Goal: Task Accomplishment & Management: Complete application form

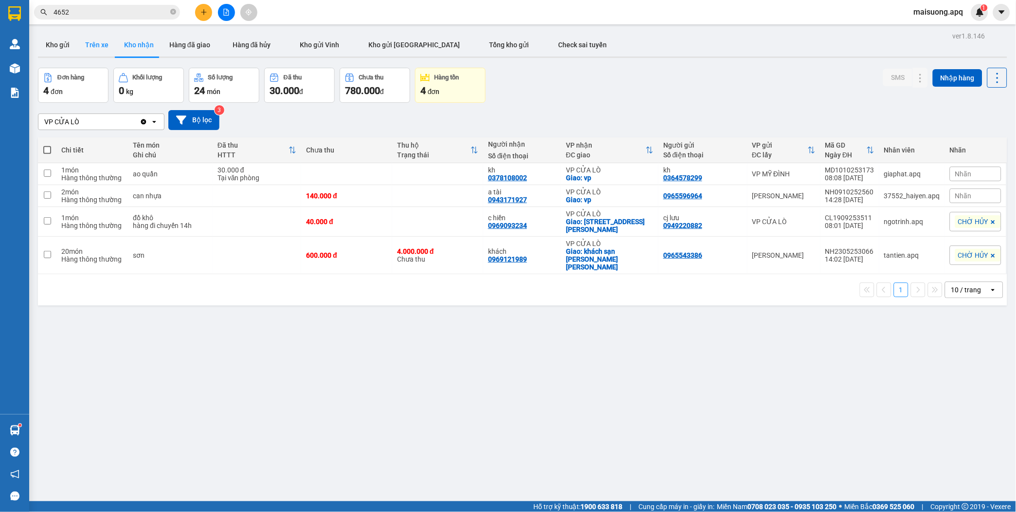
click at [88, 39] on button "Trên xe" at bounding box center [96, 44] width 39 height 23
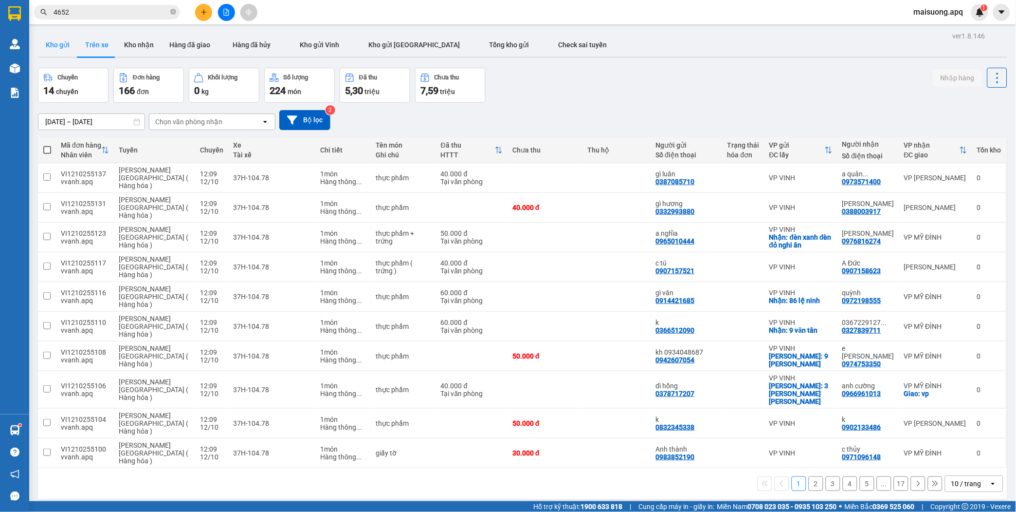
click at [59, 44] on button "Kho gửi" at bounding box center [57, 44] width 39 height 23
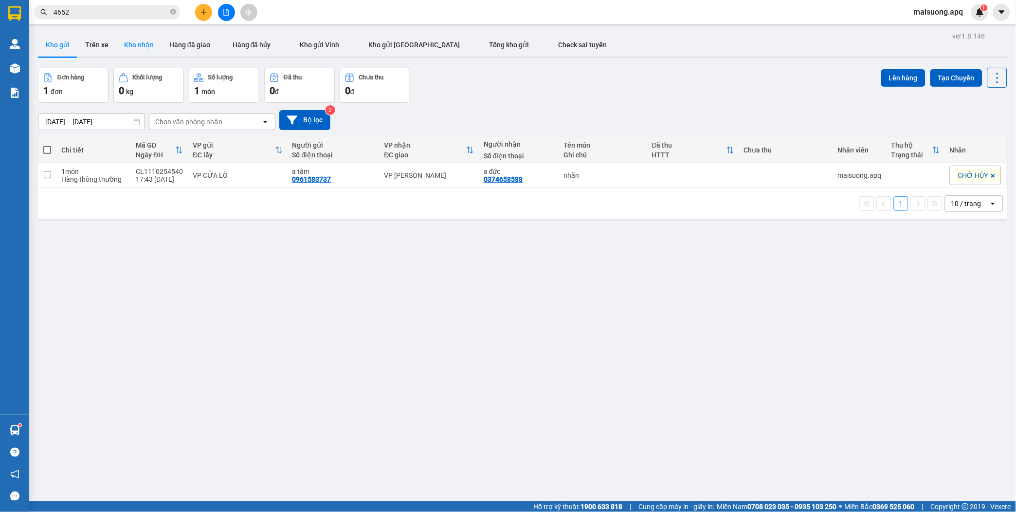
click at [135, 42] on button "Kho nhận" at bounding box center [138, 44] width 45 height 23
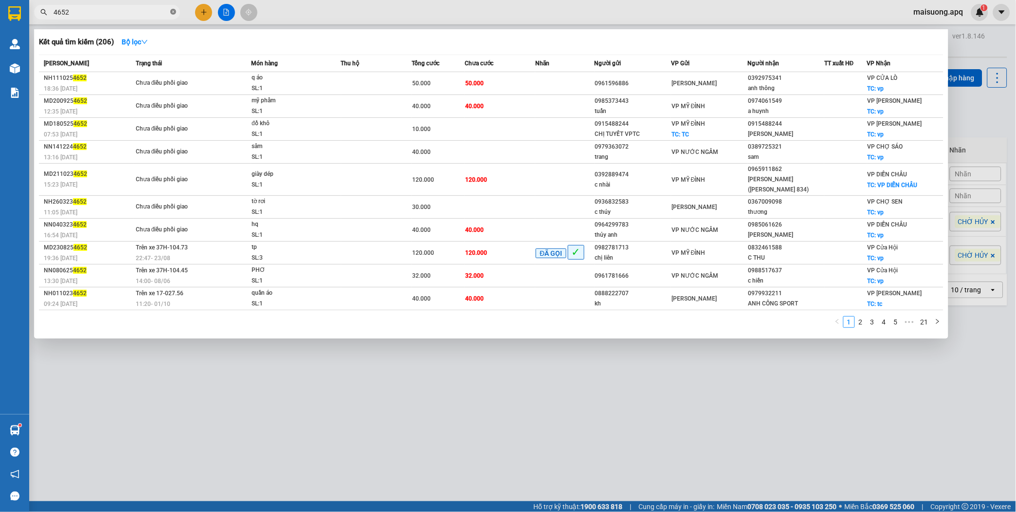
click at [175, 11] on icon "close-circle" at bounding box center [173, 12] width 6 height 6
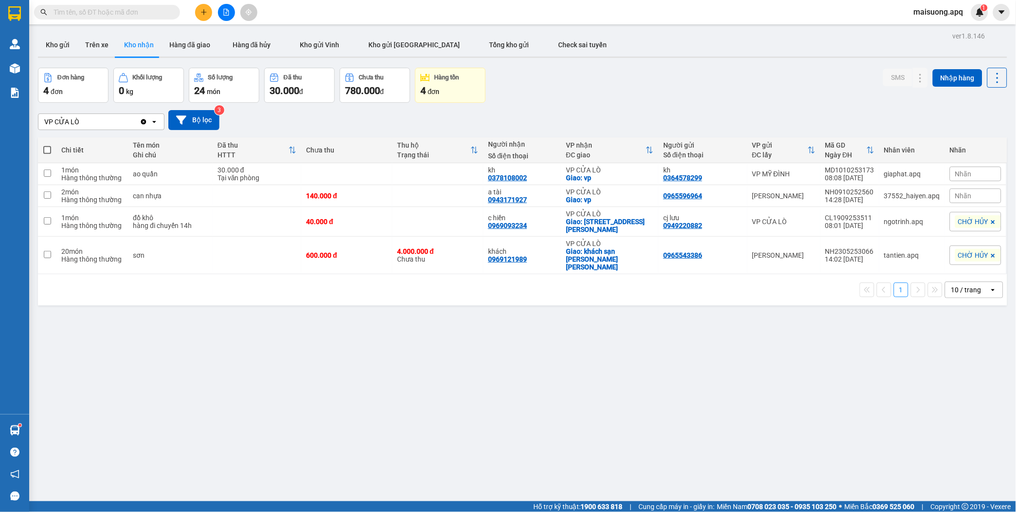
click at [151, 15] on input "text" at bounding box center [111, 12] width 115 height 11
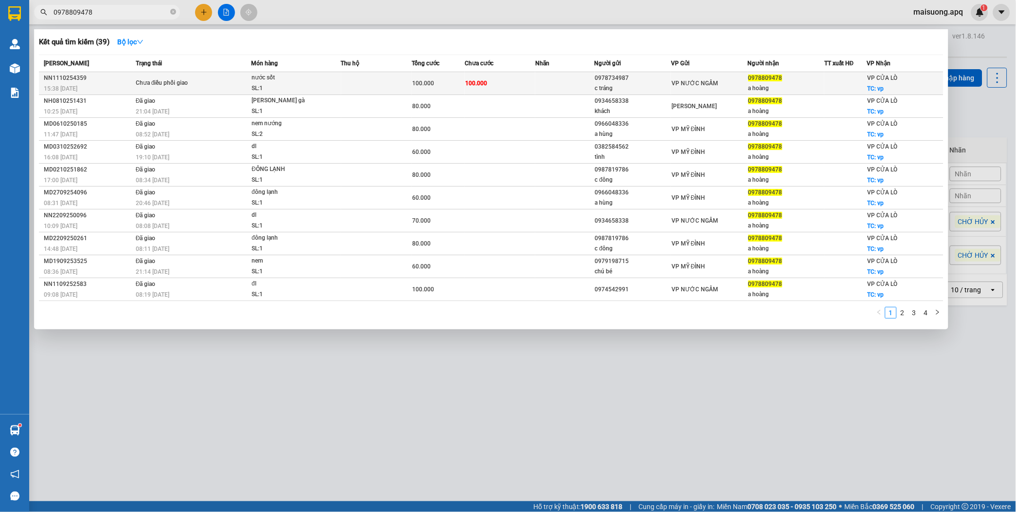
type input "0978809478"
click at [568, 81] on td at bounding box center [564, 83] width 59 height 23
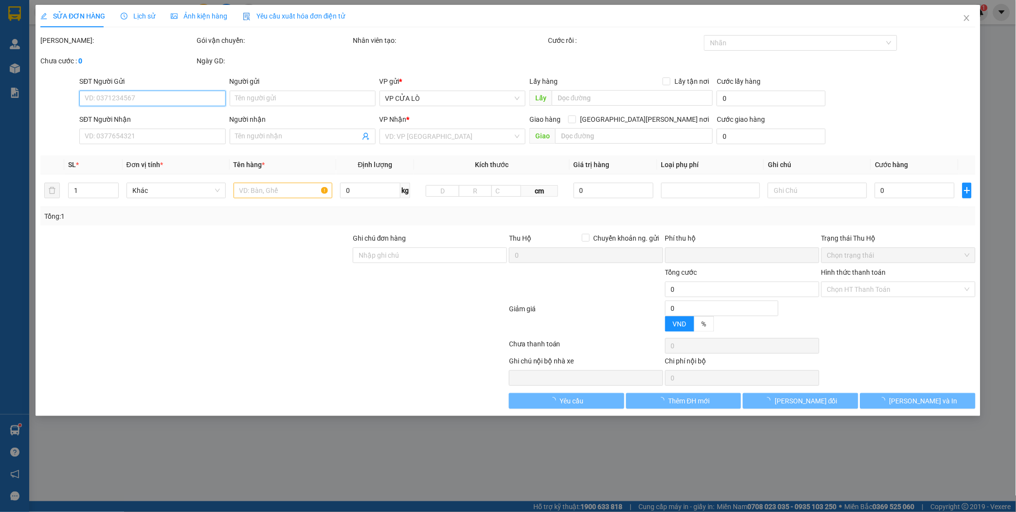
type input "0978734987"
type input "c tráng"
type input "0978809478"
type input "a hoàng"
checkbox input "true"
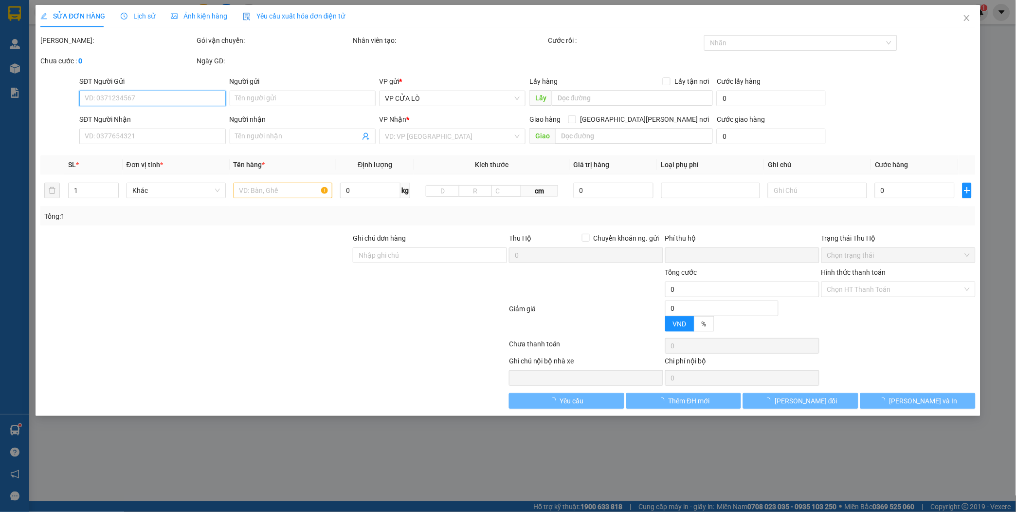
type input "vp"
type input "0"
type input "100.000"
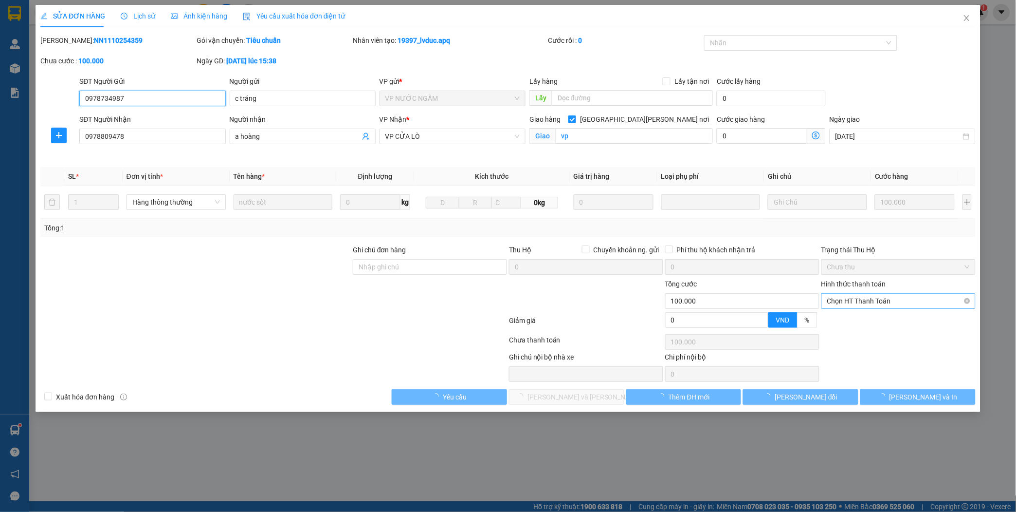
click at [889, 303] on span "Chọn HT Thanh Toán" at bounding box center [899, 301] width 143 height 15
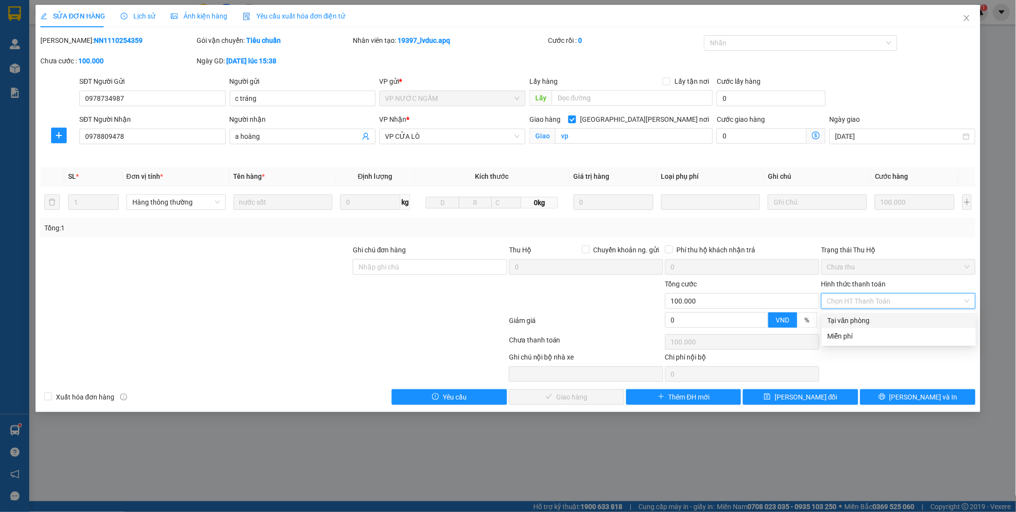
click at [870, 318] on div "Tại văn phòng" at bounding box center [899, 320] width 143 height 11
type input "0"
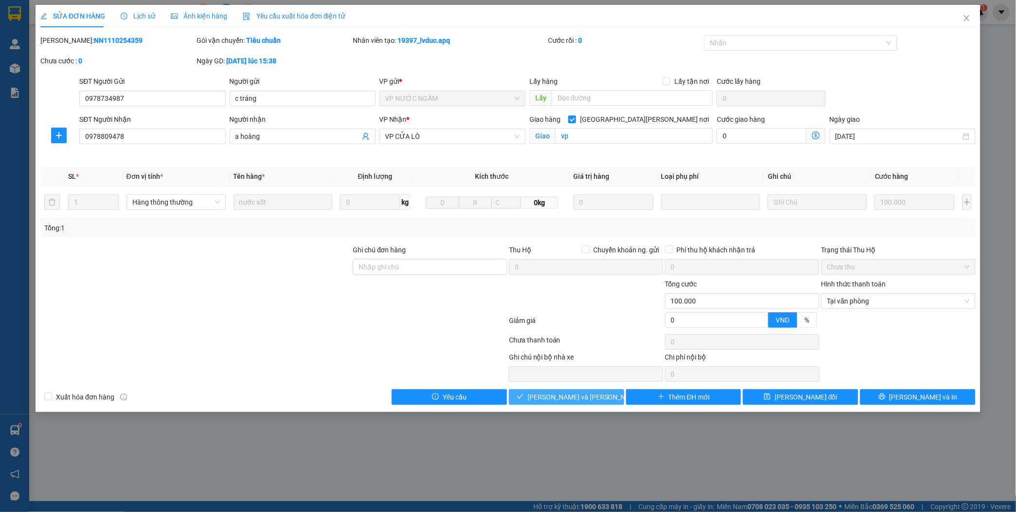
click at [591, 397] on span "[PERSON_NAME] và [PERSON_NAME] hàng" at bounding box center [593, 396] width 131 height 11
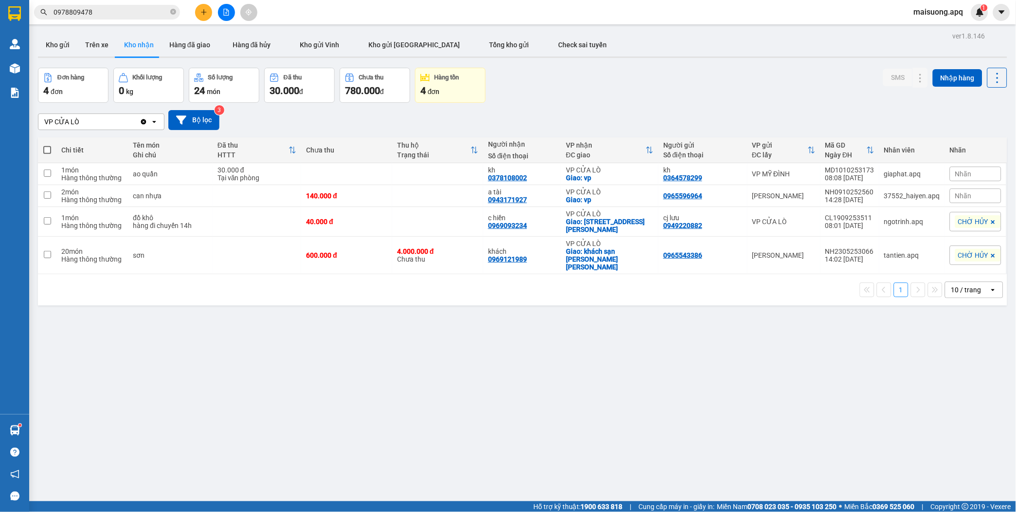
click at [113, 12] on input "0978809478" at bounding box center [111, 12] width 115 height 11
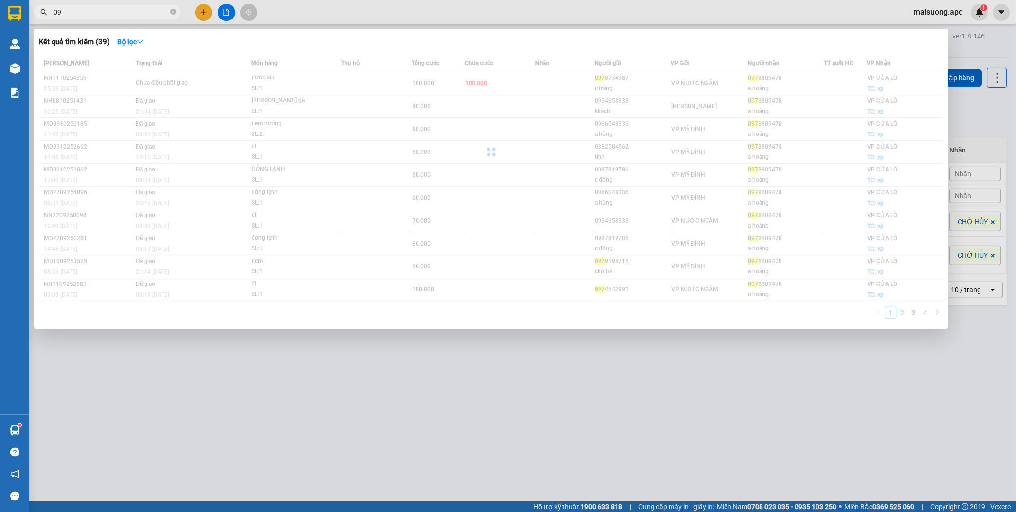
type input "0"
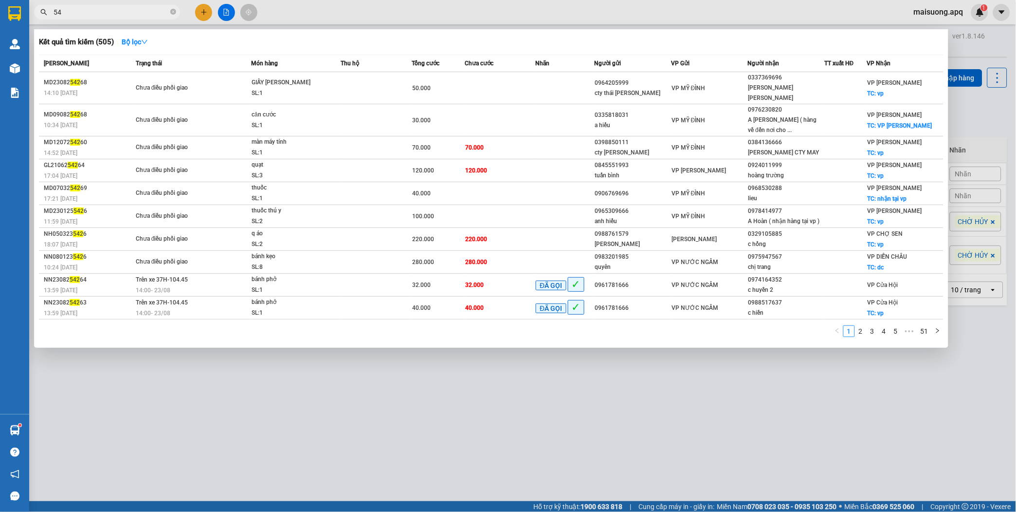
type input "5"
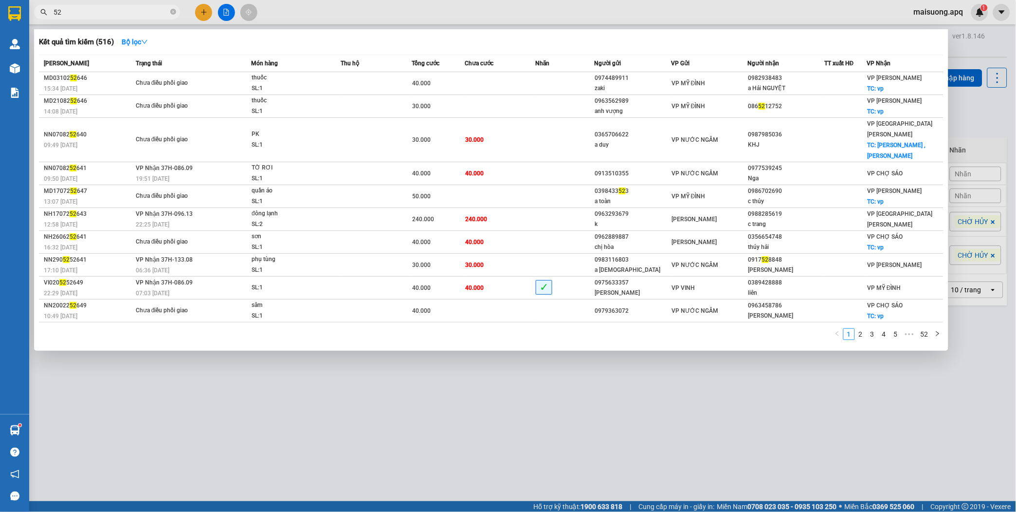
type input "5"
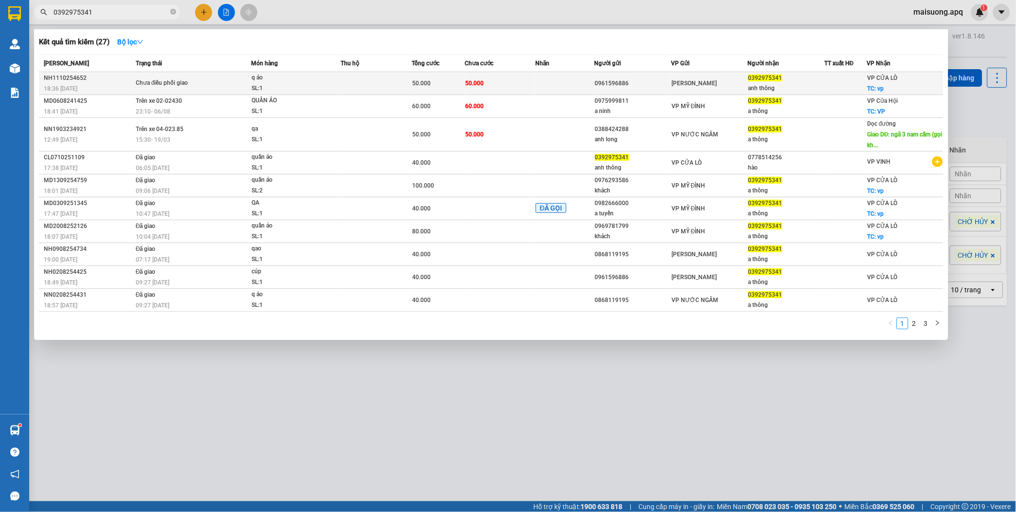
type input "0392975341"
click at [528, 81] on td "50.000" at bounding box center [500, 83] width 71 height 23
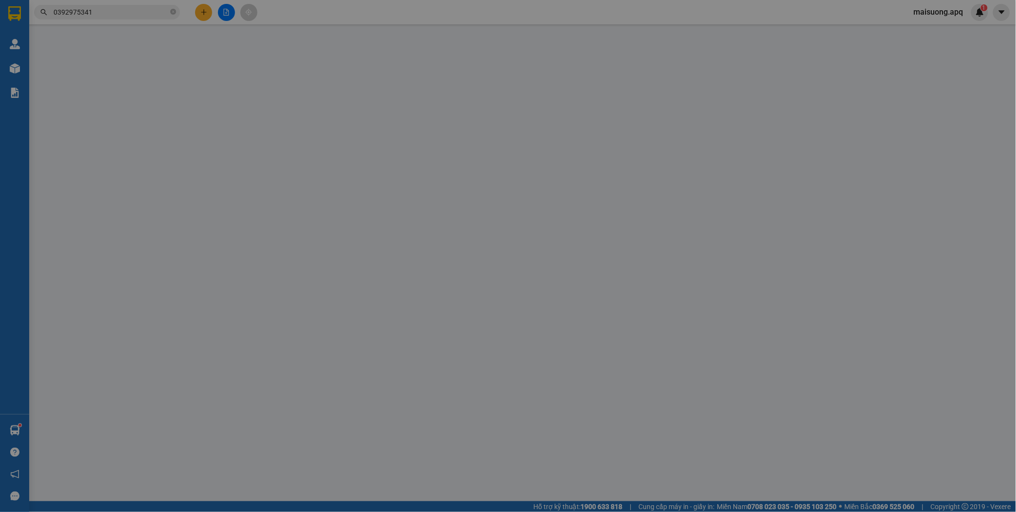
type input "0961596886"
type input "0392975341"
type input "anh thông"
checkbox input "true"
type input "vp"
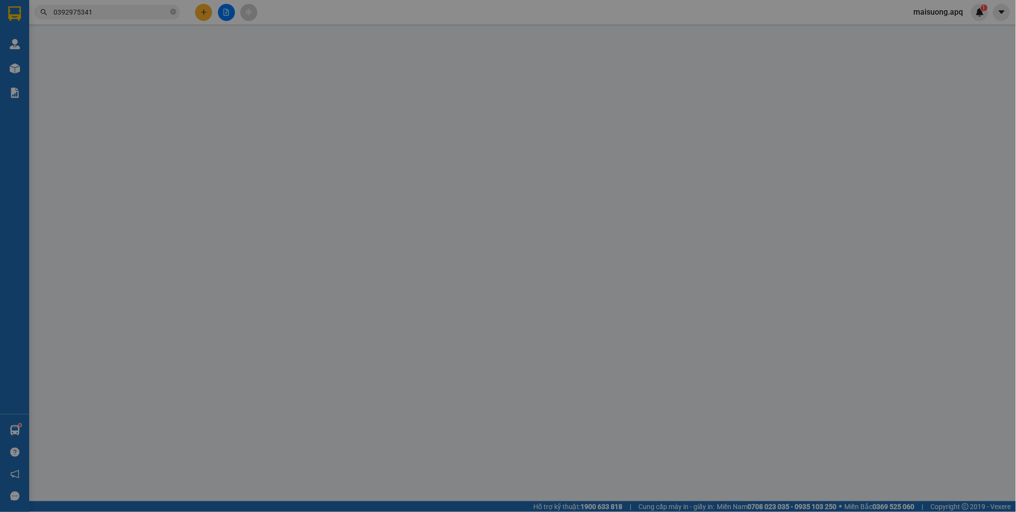
type input "0"
type input "50.000"
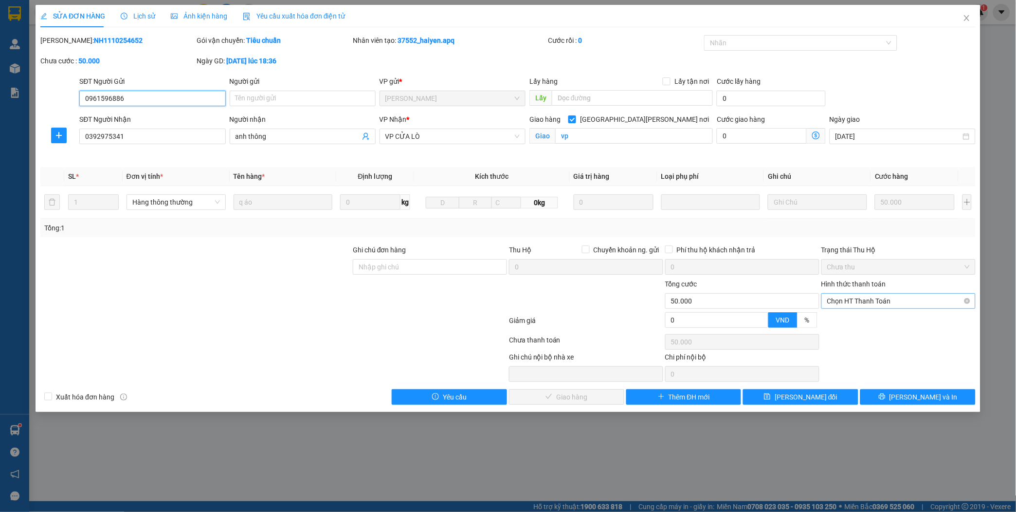
click at [899, 297] on span "Chọn HT Thanh Toán" at bounding box center [899, 301] width 143 height 15
click at [847, 320] on div "Tại văn phòng" at bounding box center [899, 320] width 143 height 11
type input "0"
click at [595, 394] on span "[PERSON_NAME] và [PERSON_NAME] hàng" at bounding box center [593, 396] width 131 height 11
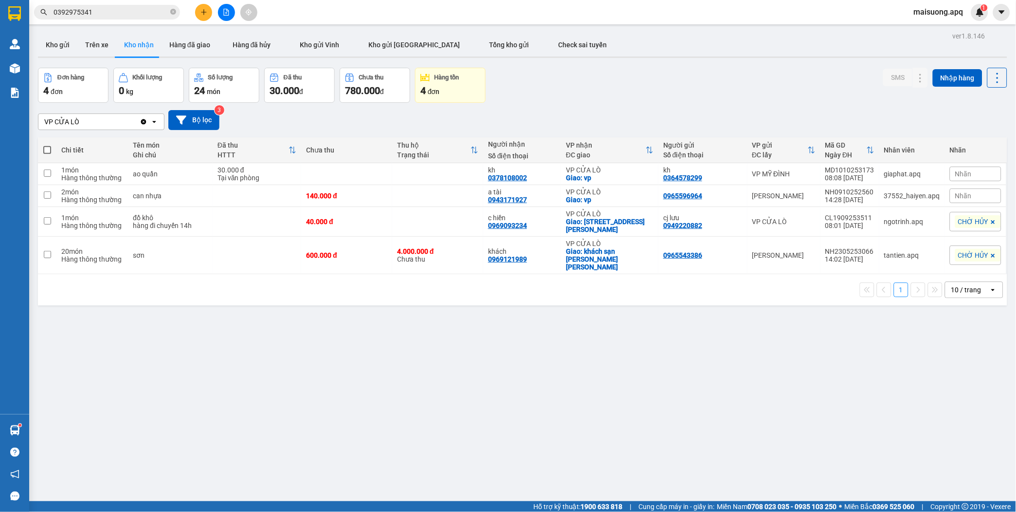
click at [112, 11] on input "0392975341" at bounding box center [111, 12] width 115 height 11
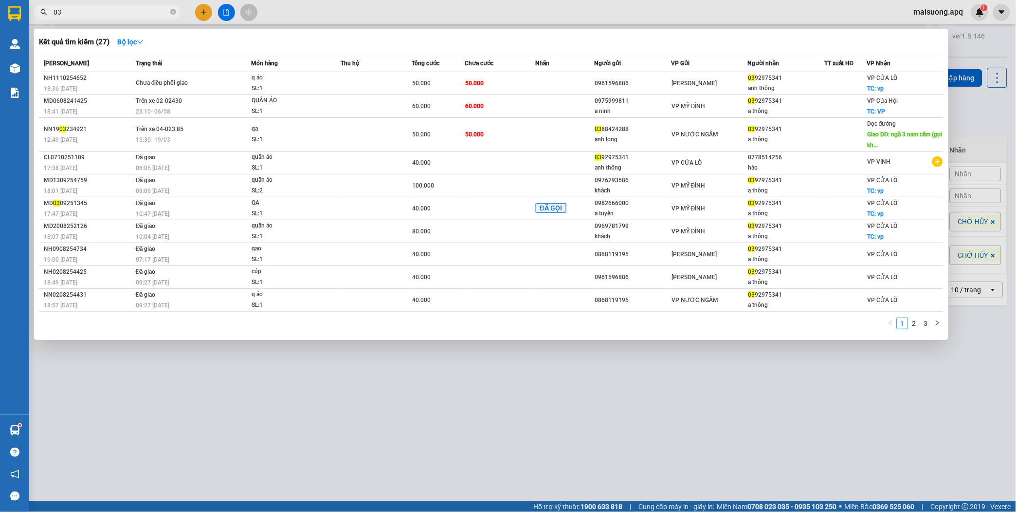
type input "0"
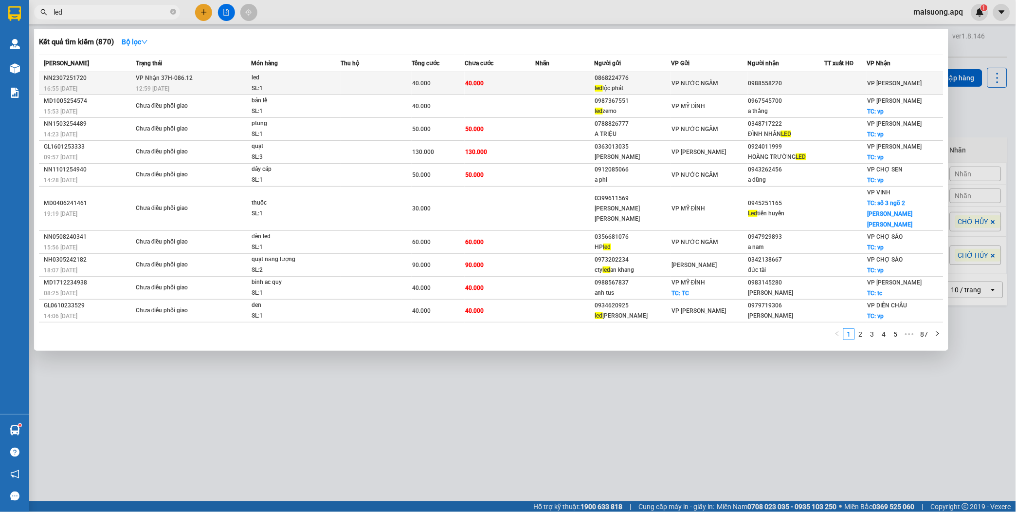
type input "led"
click at [546, 81] on td at bounding box center [564, 83] width 59 height 23
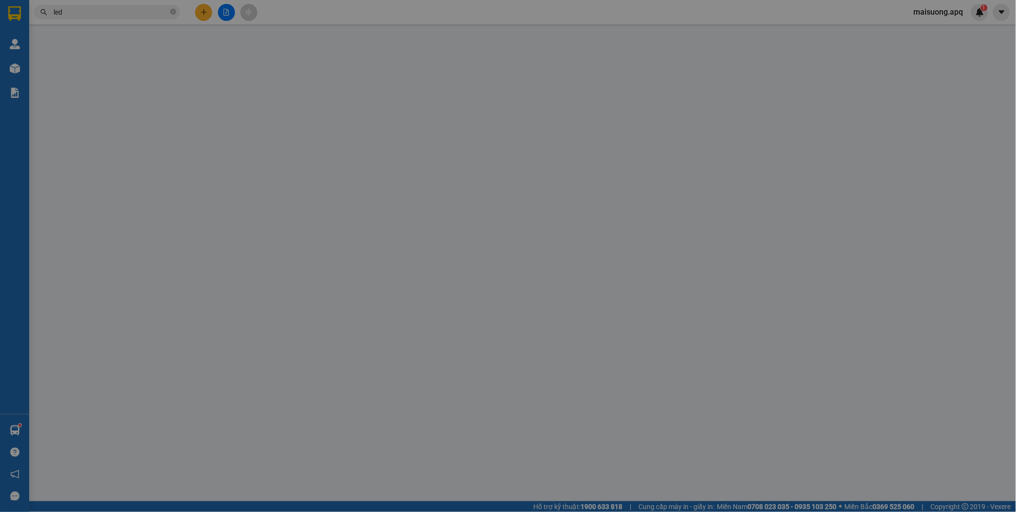
type input "0868224776"
type input "led [PERSON_NAME]"
type input "0988558220"
type input "0"
type input "40.000"
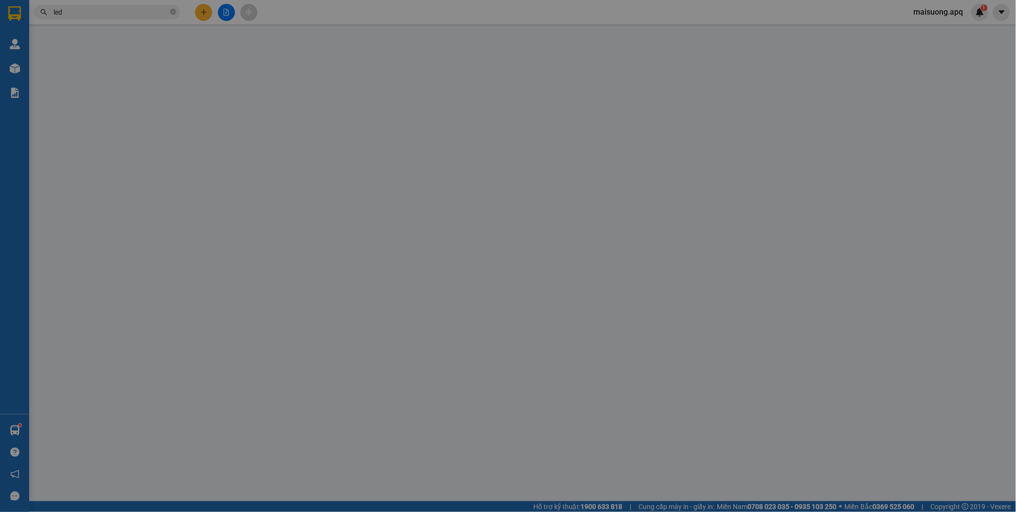
type input "40.000"
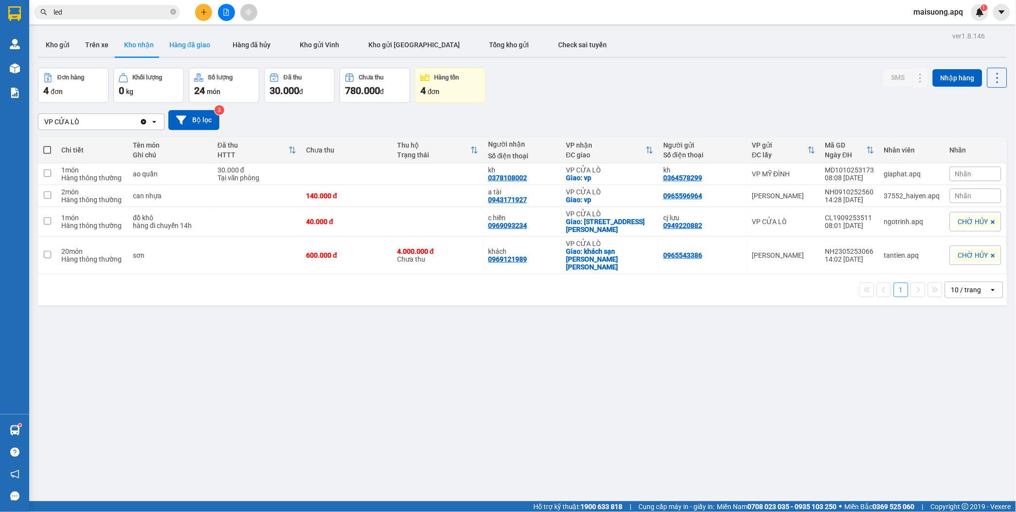
click at [188, 44] on button "Hàng đã giao" at bounding box center [190, 44] width 56 height 23
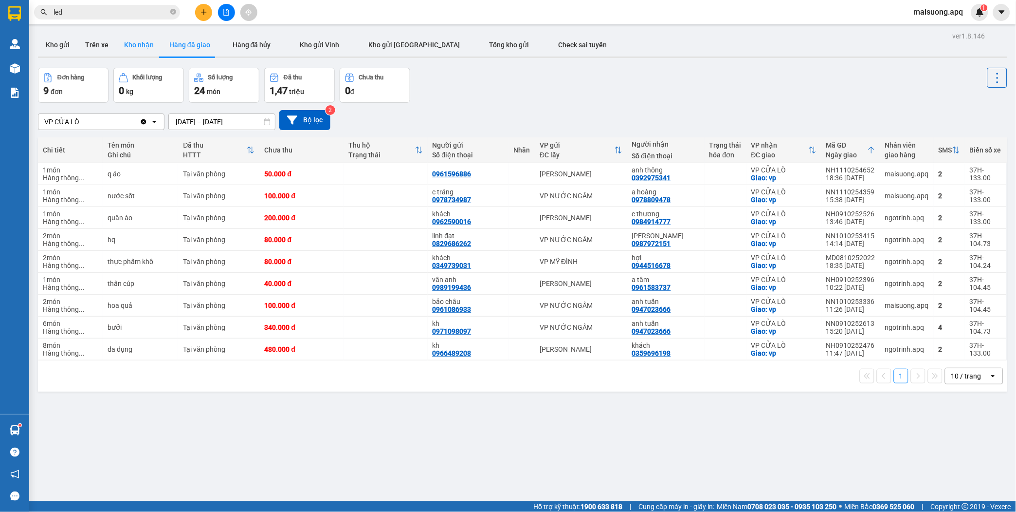
click at [140, 41] on button "Kho nhận" at bounding box center [138, 44] width 45 height 23
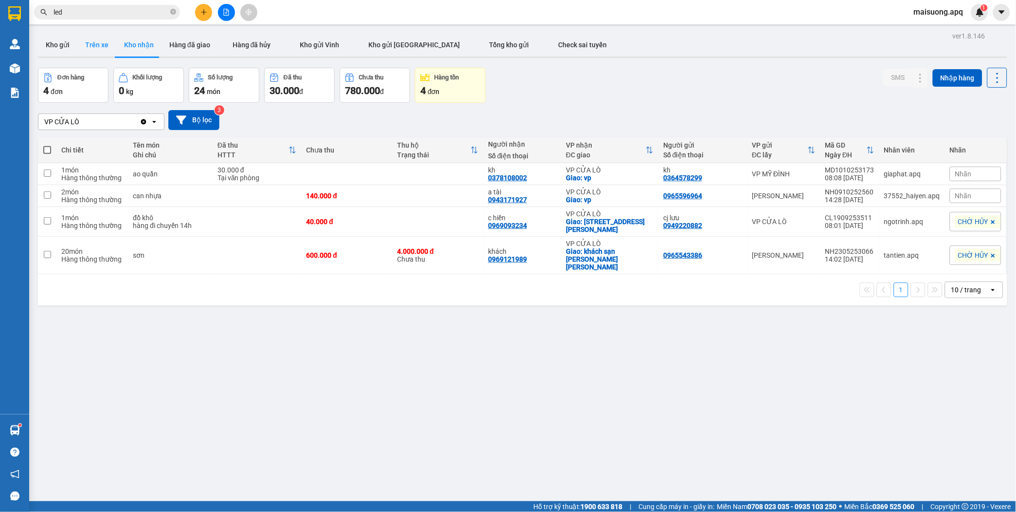
click at [94, 42] on button "Trên xe" at bounding box center [96, 44] width 39 height 23
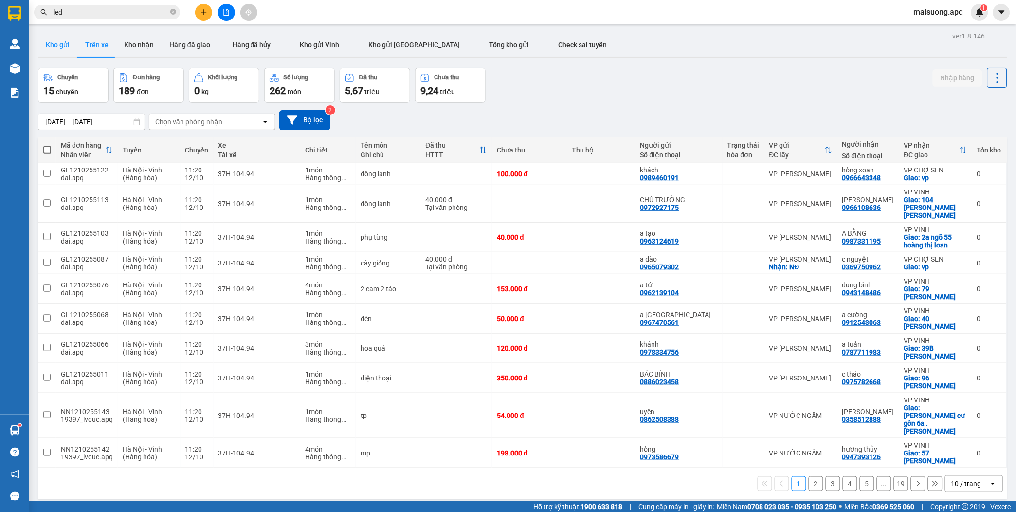
click at [49, 42] on button "Kho gửi" at bounding box center [57, 44] width 39 height 23
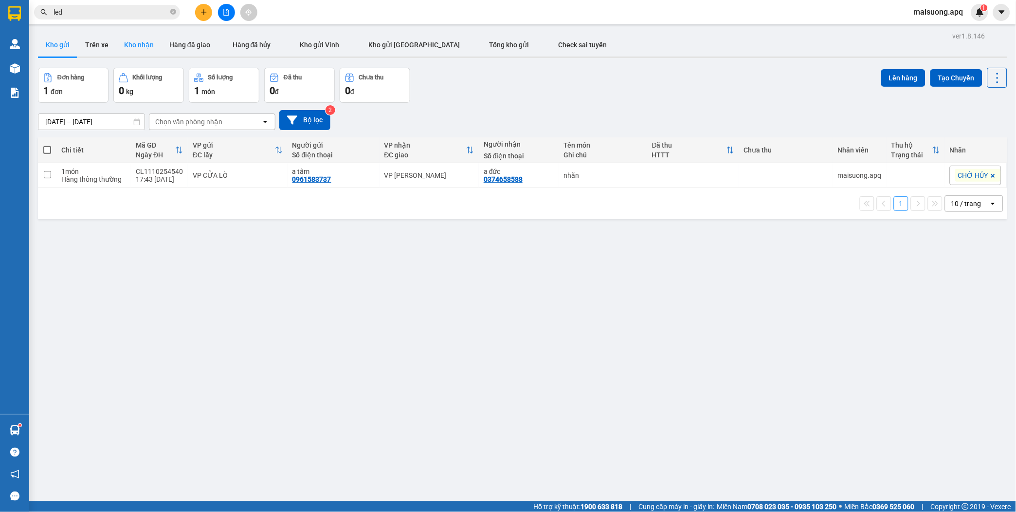
click at [137, 40] on button "Kho nhận" at bounding box center [138, 44] width 45 height 23
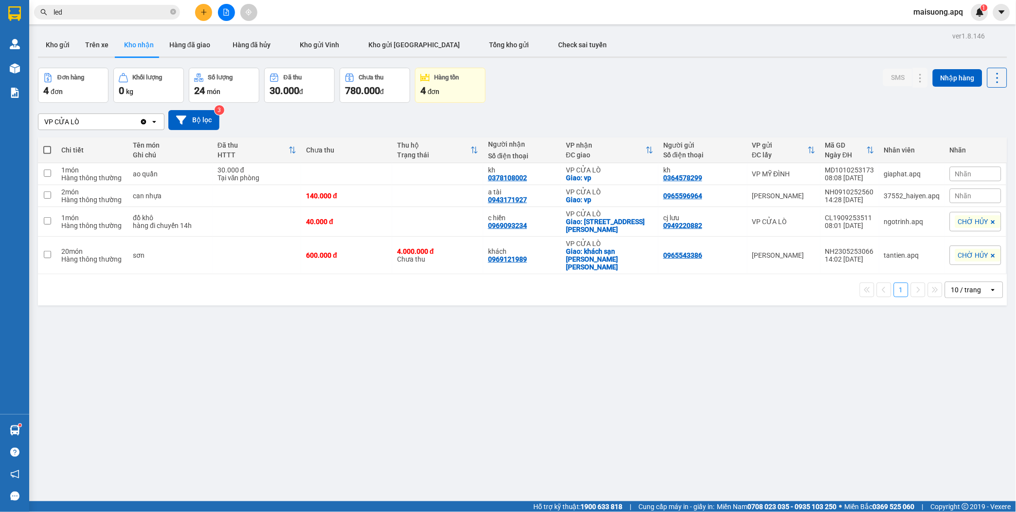
click at [110, 13] on input "led" at bounding box center [111, 12] width 115 height 11
